Goal: Task Accomplishment & Management: Use online tool/utility

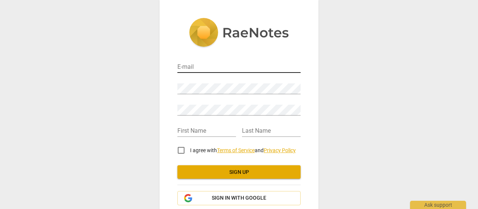
click at [192, 63] on input "email" at bounding box center [238, 67] width 123 height 11
type input "[EMAIL_ADDRESS][DOMAIN_NAME]"
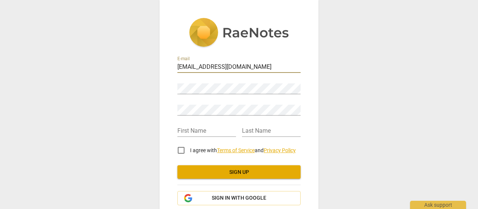
type input "Nicholas"
type input "Barnett"
click at [208, 130] on input "Nicholas" at bounding box center [206, 131] width 59 height 11
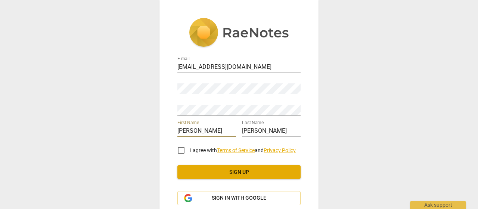
type input "Nick"
click at [182, 148] on input "I agree with Terms of Service and Privacy Policy" at bounding box center [181, 150] width 18 height 18
checkbox input "true"
click at [246, 174] on span "Sign up" at bounding box center [238, 171] width 111 height 7
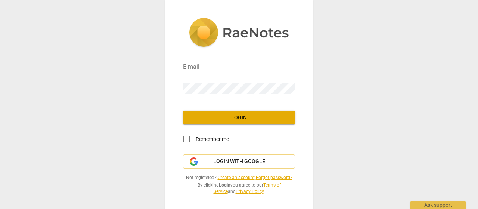
type input "[EMAIL_ADDRESS][DOMAIN_NAME]"
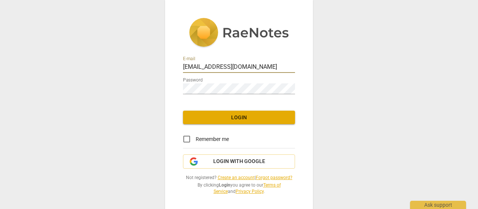
click at [241, 115] on span "Login" at bounding box center [239, 117] width 100 height 7
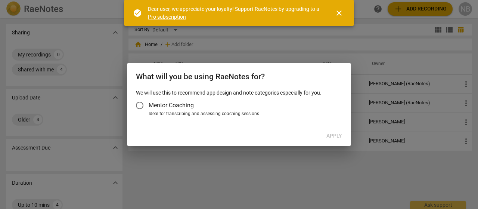
click at [140, 105] on input "Mentor Coaching" at bounding box center [140, 105] width 18 height 18
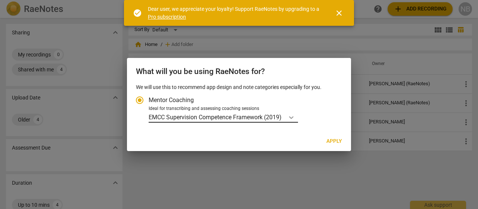
click at [294, 118] on icon "Account type" at bounding box center [291, 117] width 7 height 7
click at [0, 0] on input "Ideal for transcribing and assessing coaching sessions EMCC Supervision Compete…" at bounding box center [0, 0] width 0 height 0
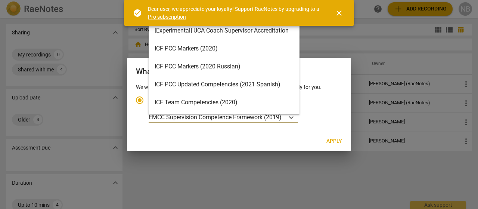
scroll to position [21, 0]
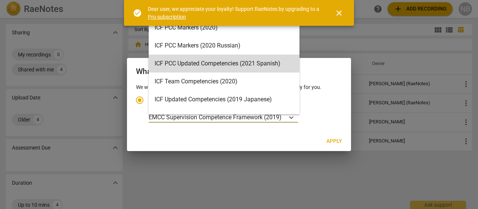
click at [338, 16] on span "close" at bounding box center [339, 13] width 9 height 9
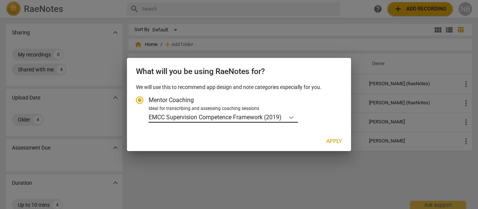
click at [293, 117] on icon "Account type" at bounding box center [291, 117] width 7 height 7
click at [0, 0] on input "Ideal for transcribing and assessing coaching sessions EMCC Supervision Compete…" at bounding box center [0, 0] width 0 height 0
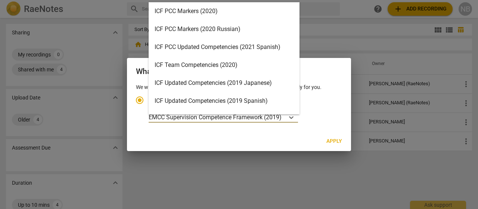
scroll to position [13, 0]
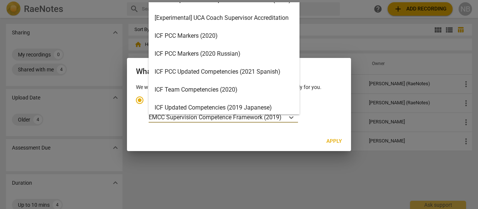
click at [197, 35] on div "ICF PCC Markers (2020)" at bounding box center [224, 36] width 151 height 18
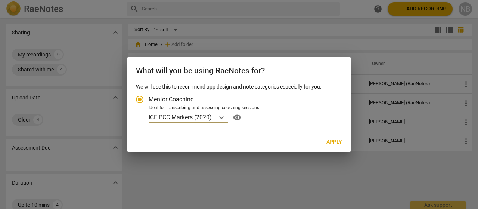
click at [331, 141] on span "Apply" at bounding box center [334, 141] width 16 height 7
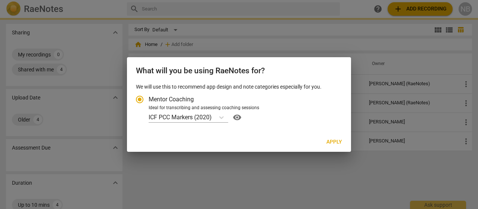
radio input "false"
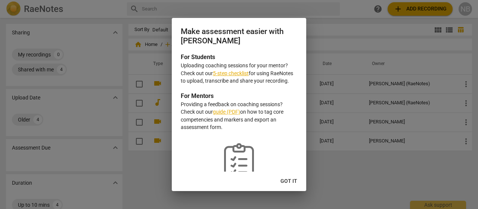
click at [229, 73] on link "5-step checklist" at bounding box center [231, 73] width 36 height 6
click at [289, 181] on span "Got it" at bounding box center [288, 180] width 17 height 7
